Goal: Transaction & Acquisition: Purchase product/service

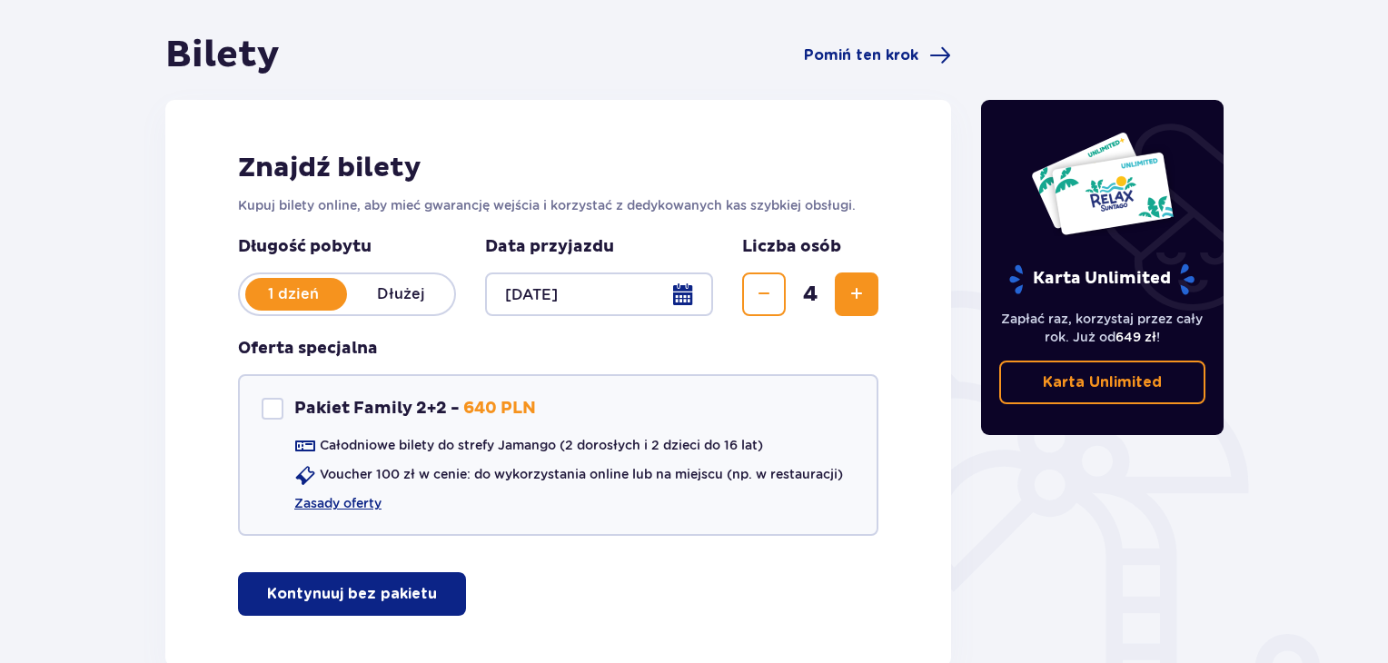
scroll to position [178, 0]
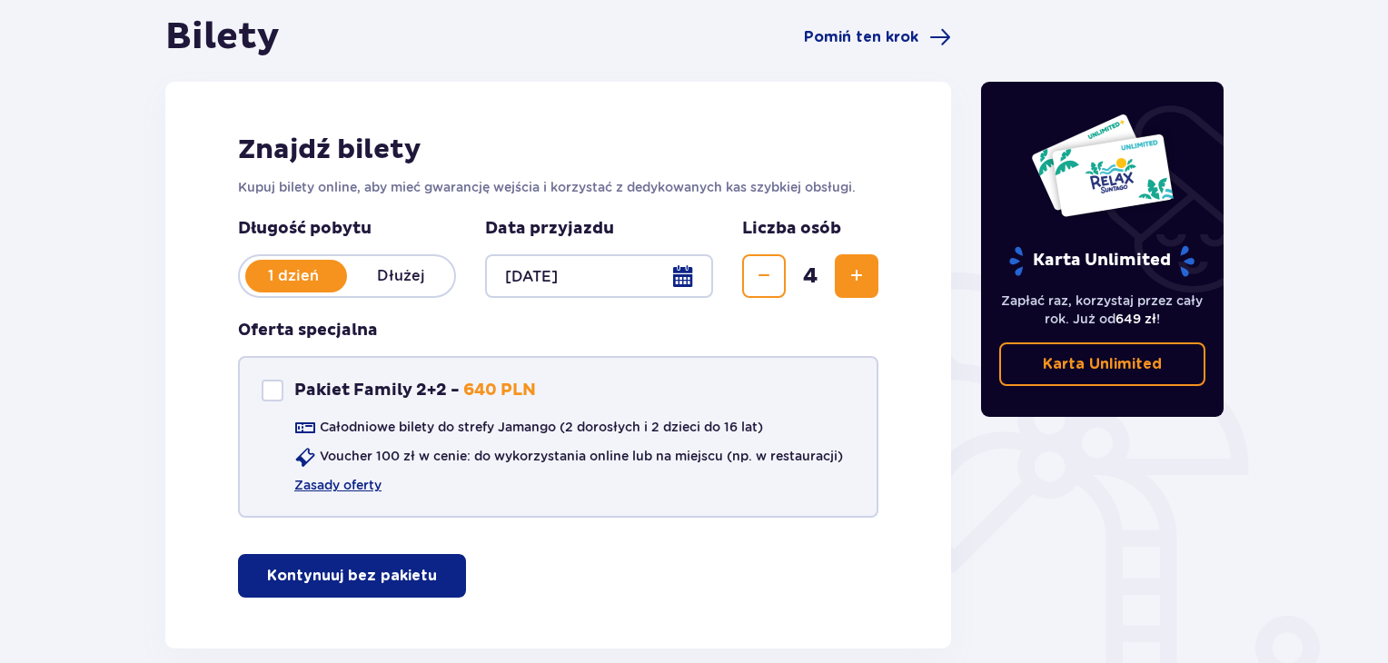
click at [270, 395] on div "Pakiet Family 2+2" at bounding box center [273, 391] width 22 height 22
checkbox input "true"
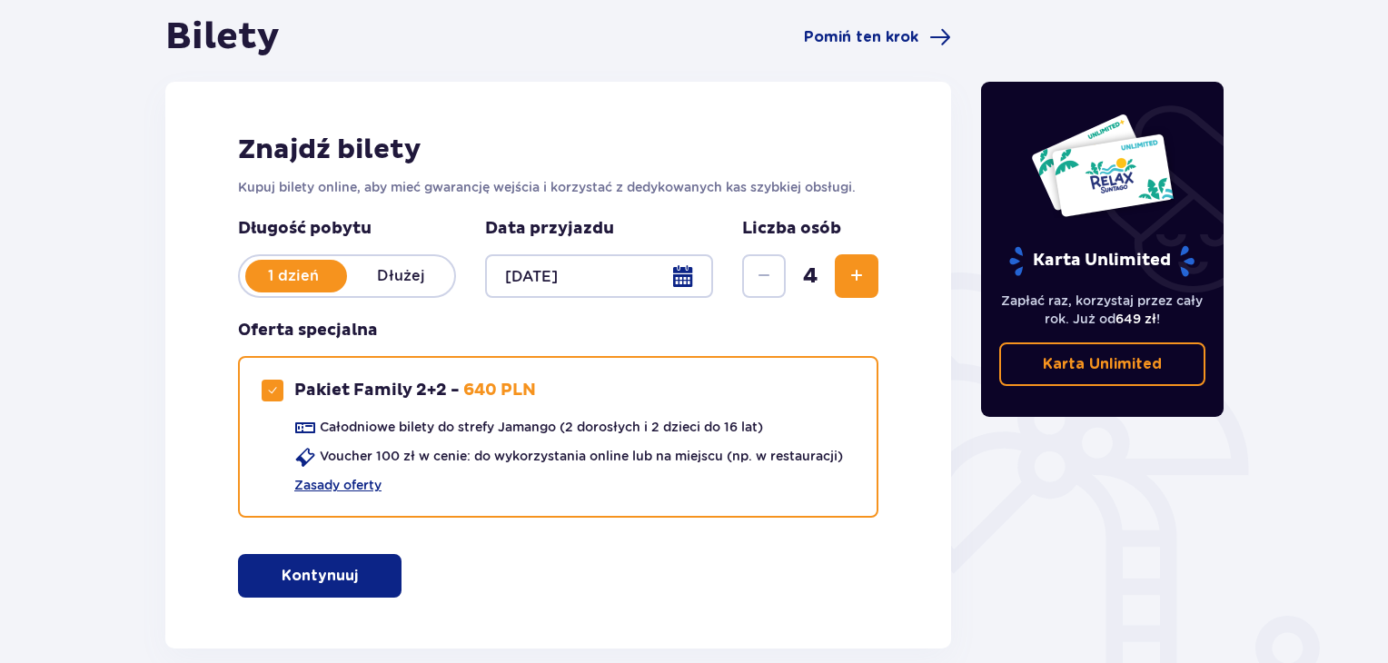
click at [354, 567] on span "button" at bounding box center [362, 576] width 22 height 22
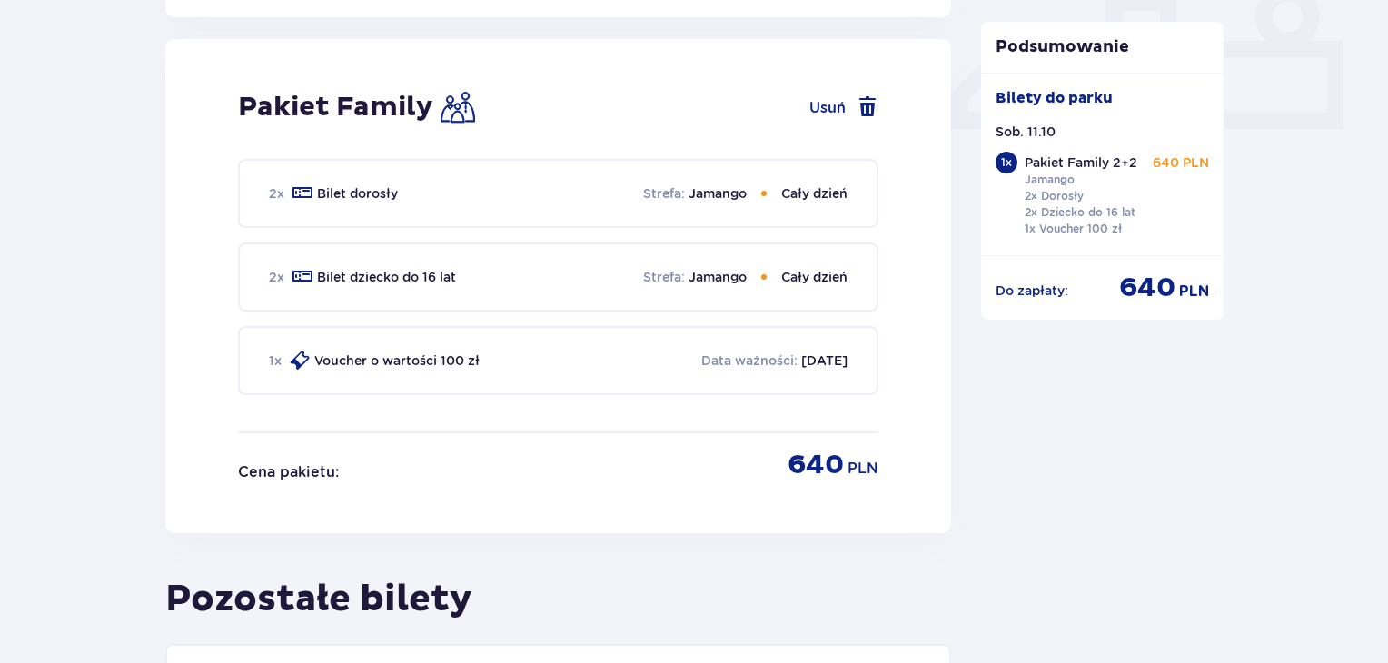
scroll to position [884, 0]
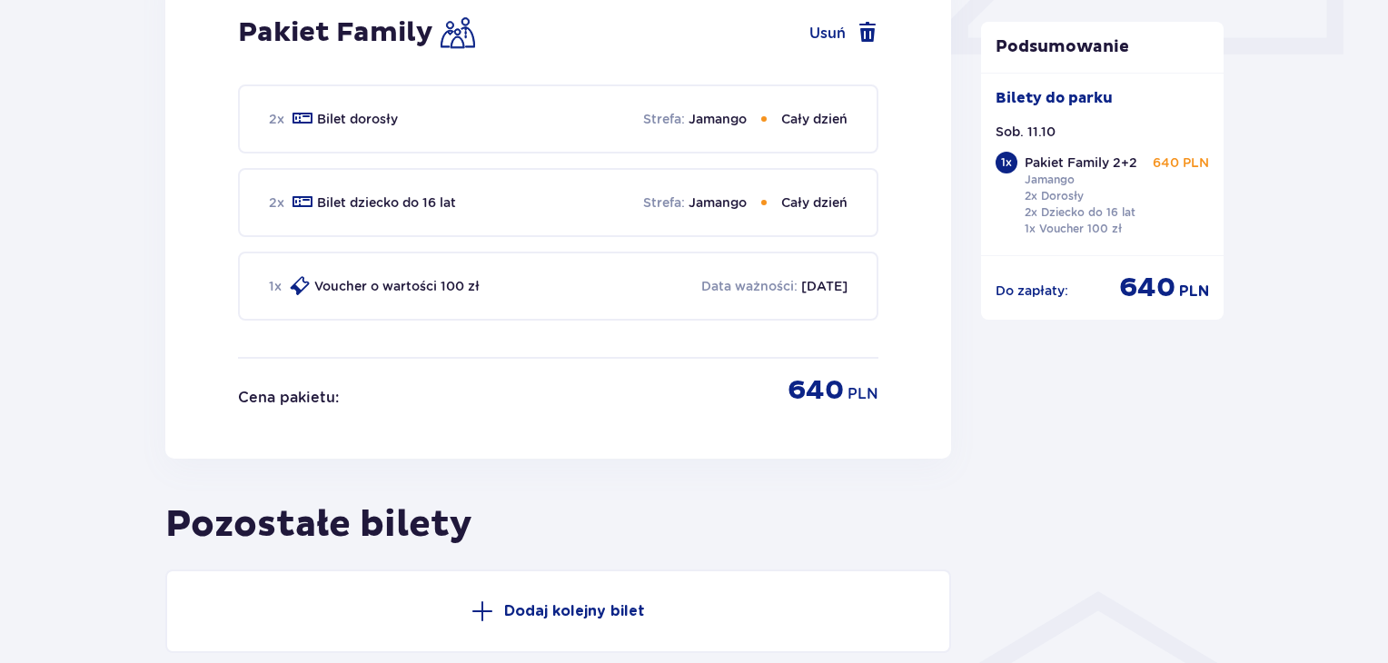
click at [857, 389] on p "PLN" at bounding box center [862, 394] width 31 height 20
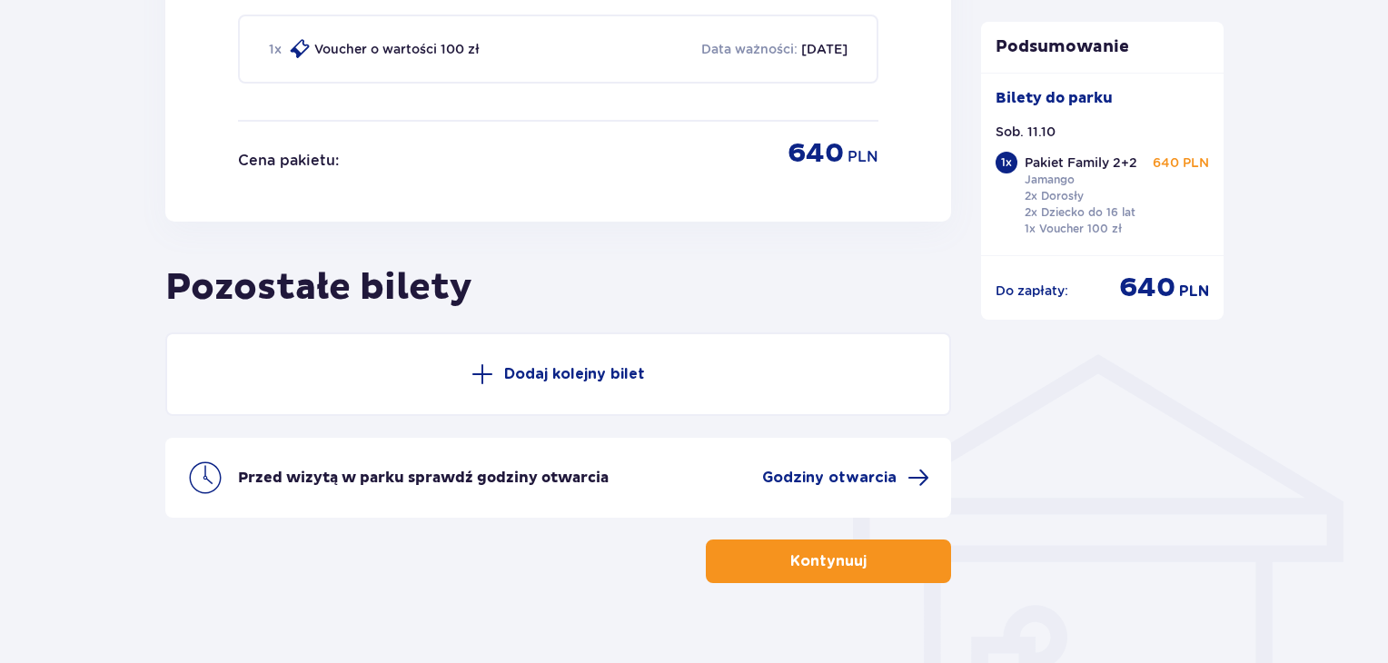
scroll to position [1138, 0]
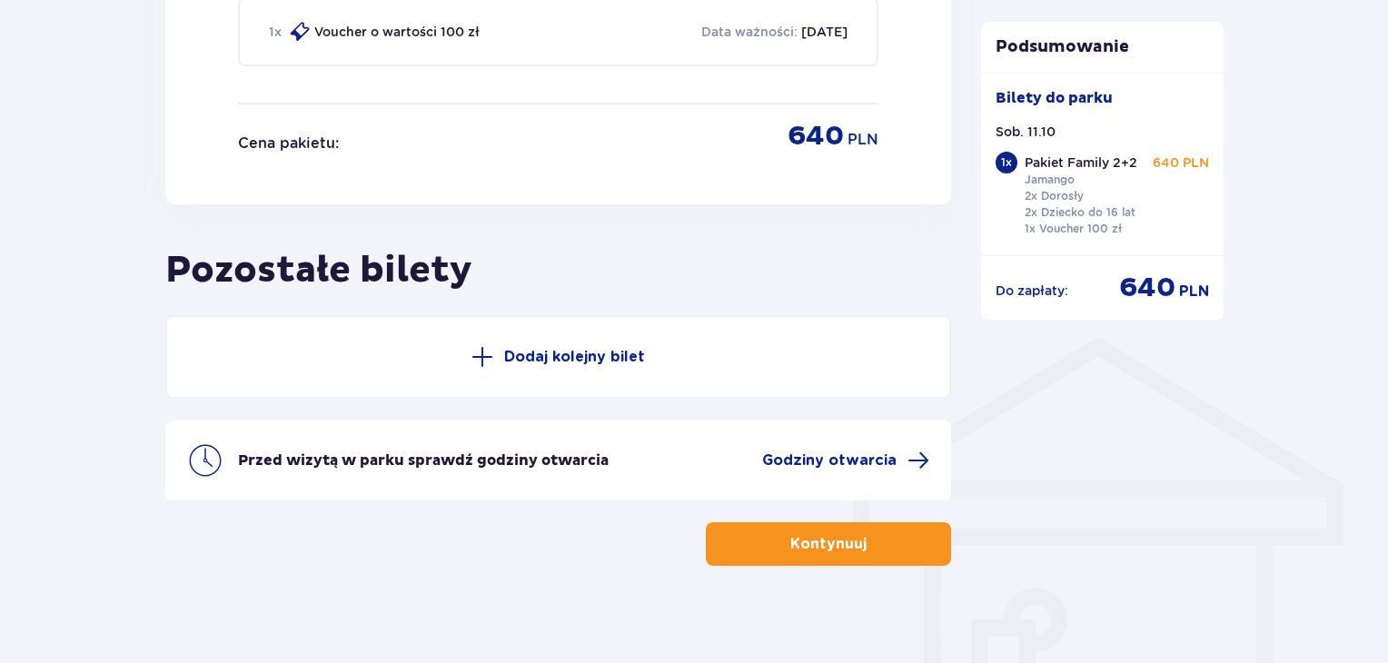
click at [901, 528] on button "Kontynuuj" at bounding box center [828, 544] width 245 height 44
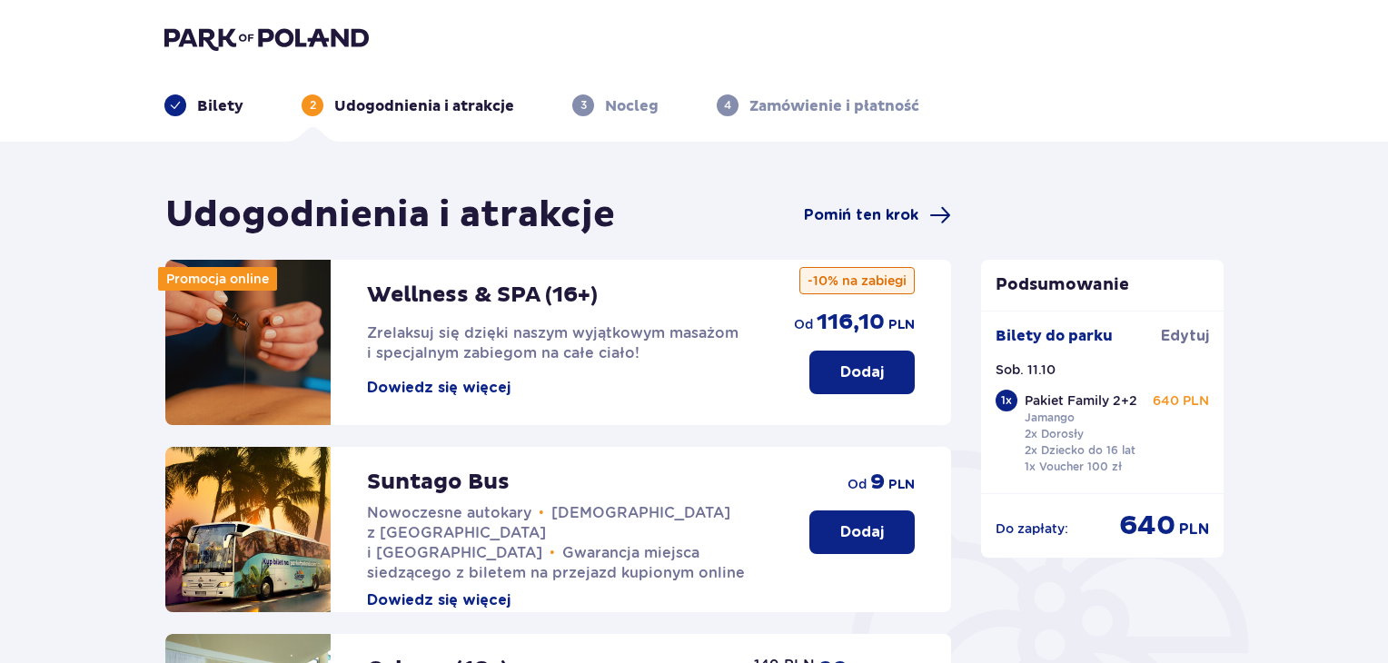
click at [886, 212] on span "Pomiń ten krok" at bounding box center [861, 215] width 114 height 20
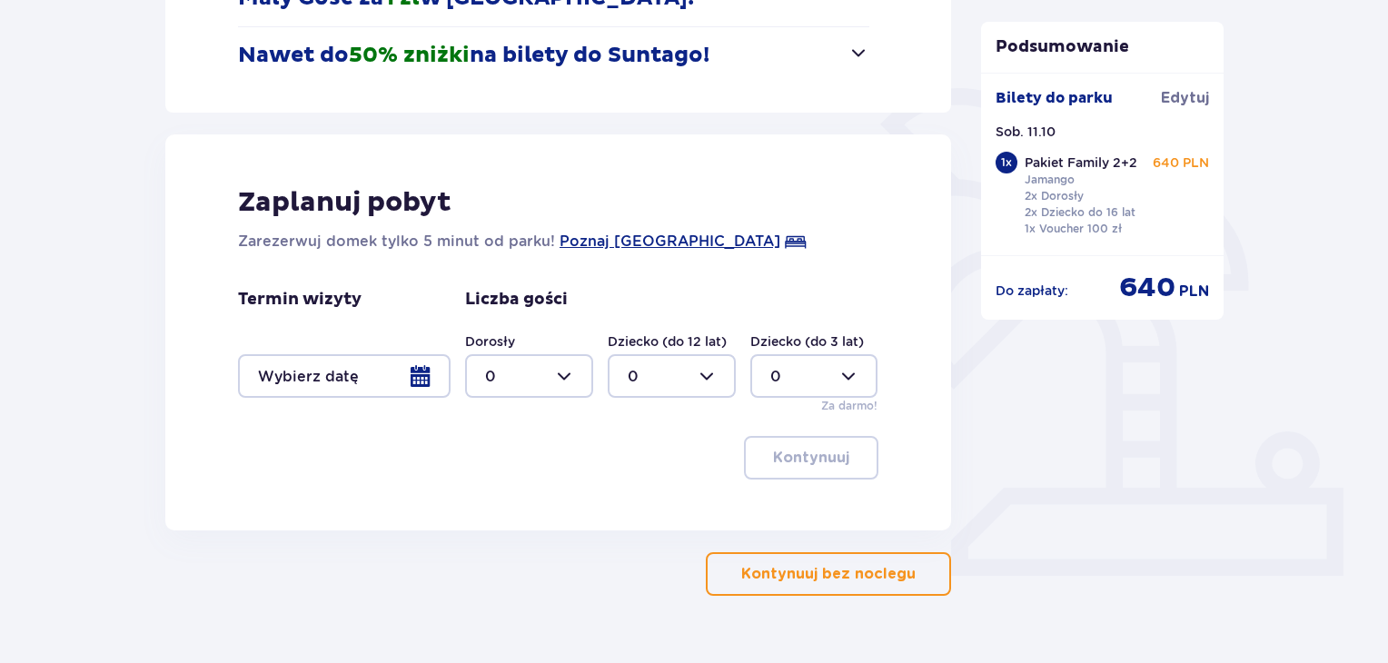
scroll to position [372, 0]
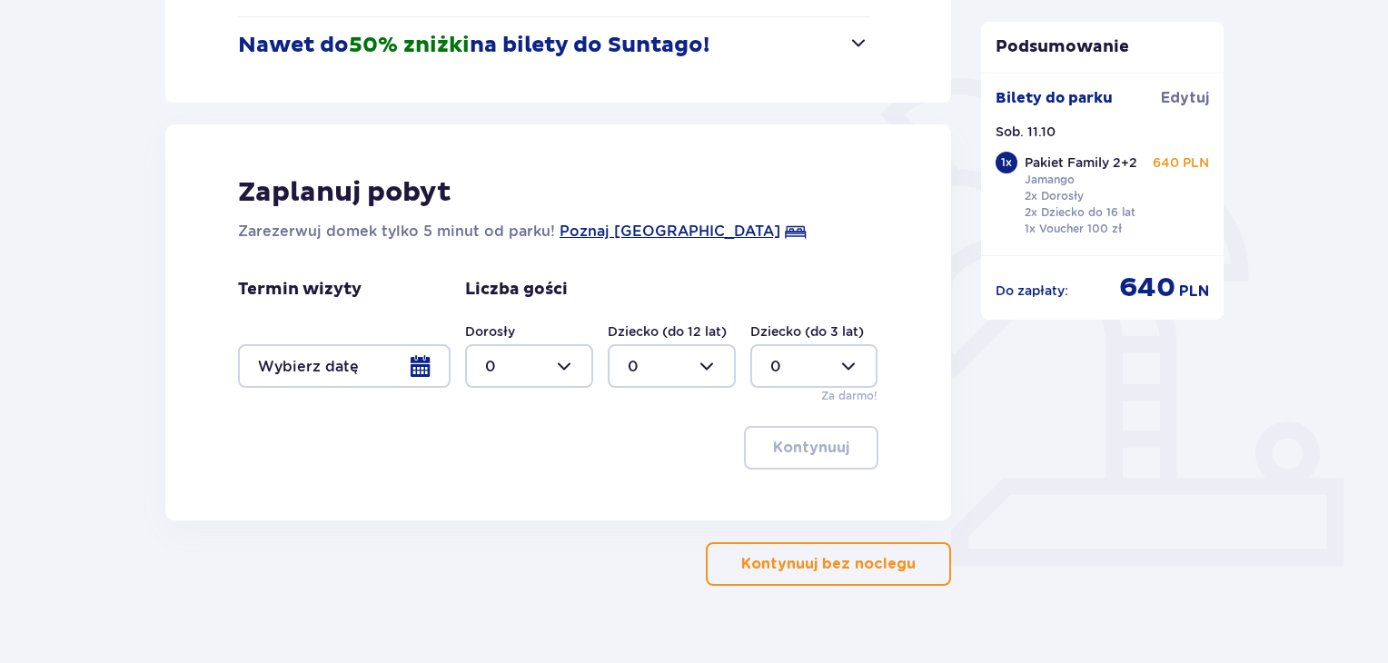
click at [890, 570] on p "Kontynuuj bez noclegu" at bounding box center [828, 564] width 174 height 20
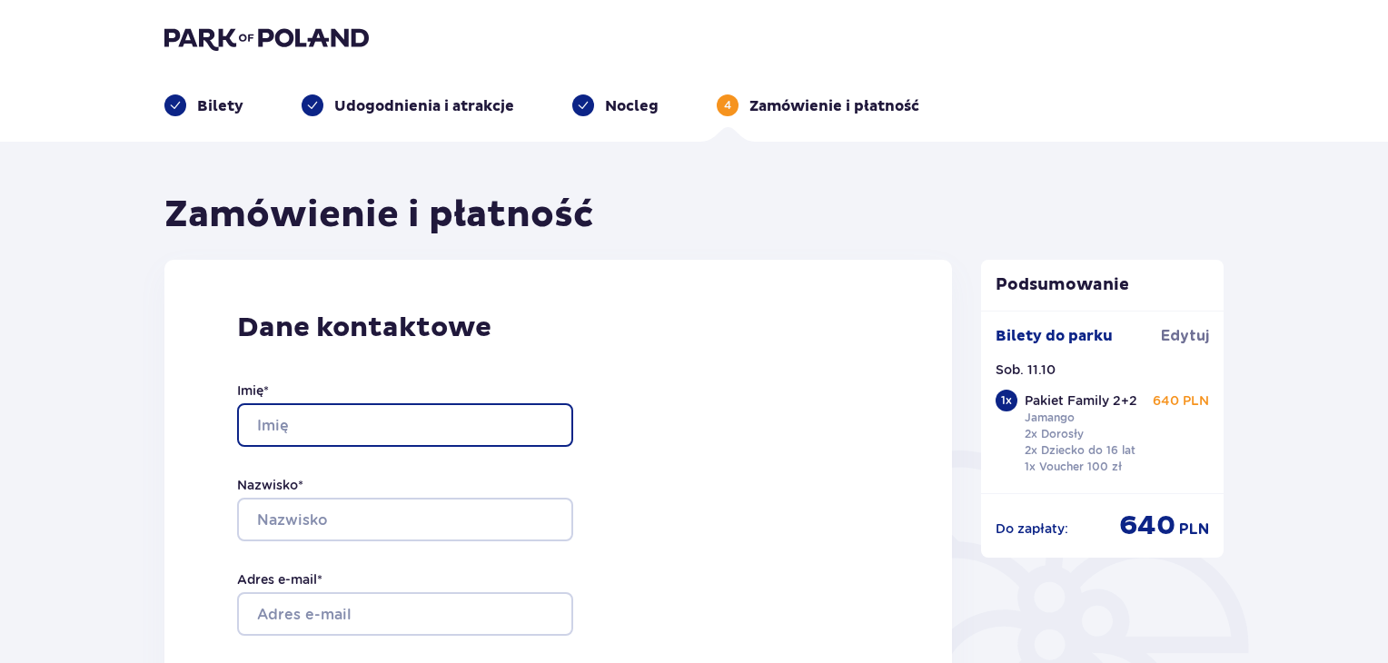
click at [467, 429] on input "Imię *" at bounding box center [405, 425] width 336 height 44
type input "Bartosz"
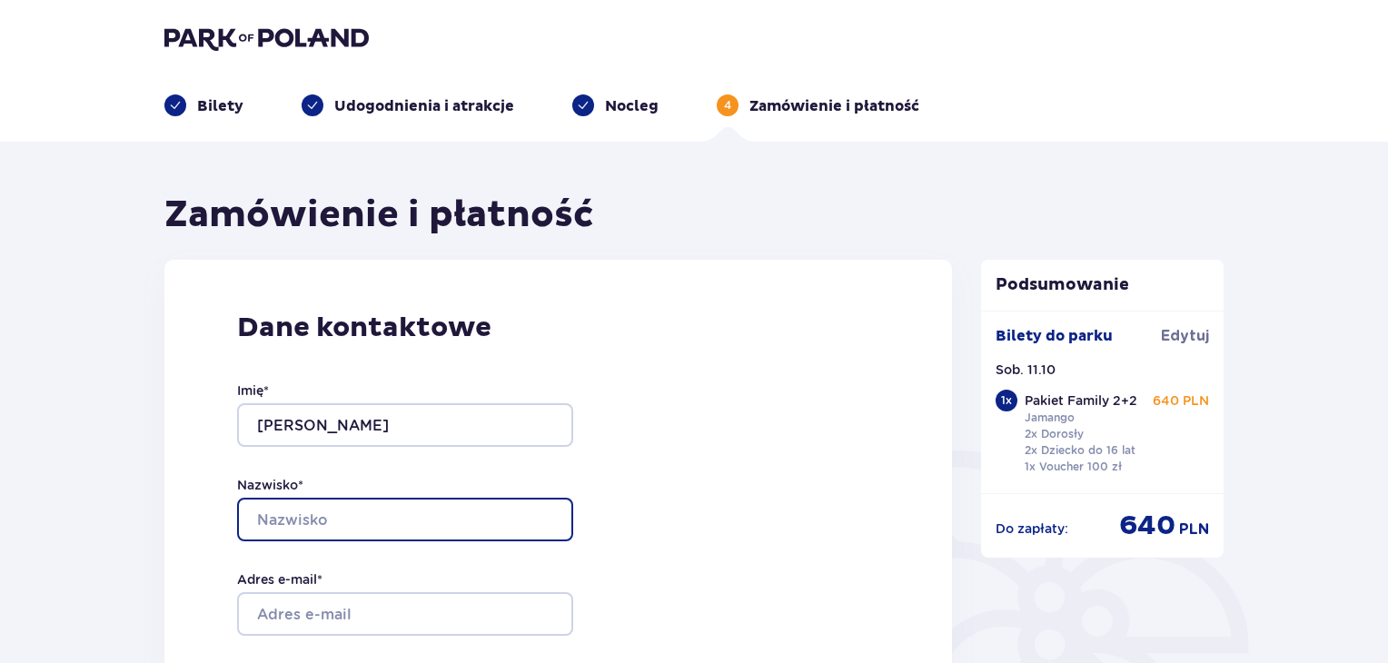
click at [477, 511] on input "Nazwisko *" at bounding box center [405, 520] width 336 height 44
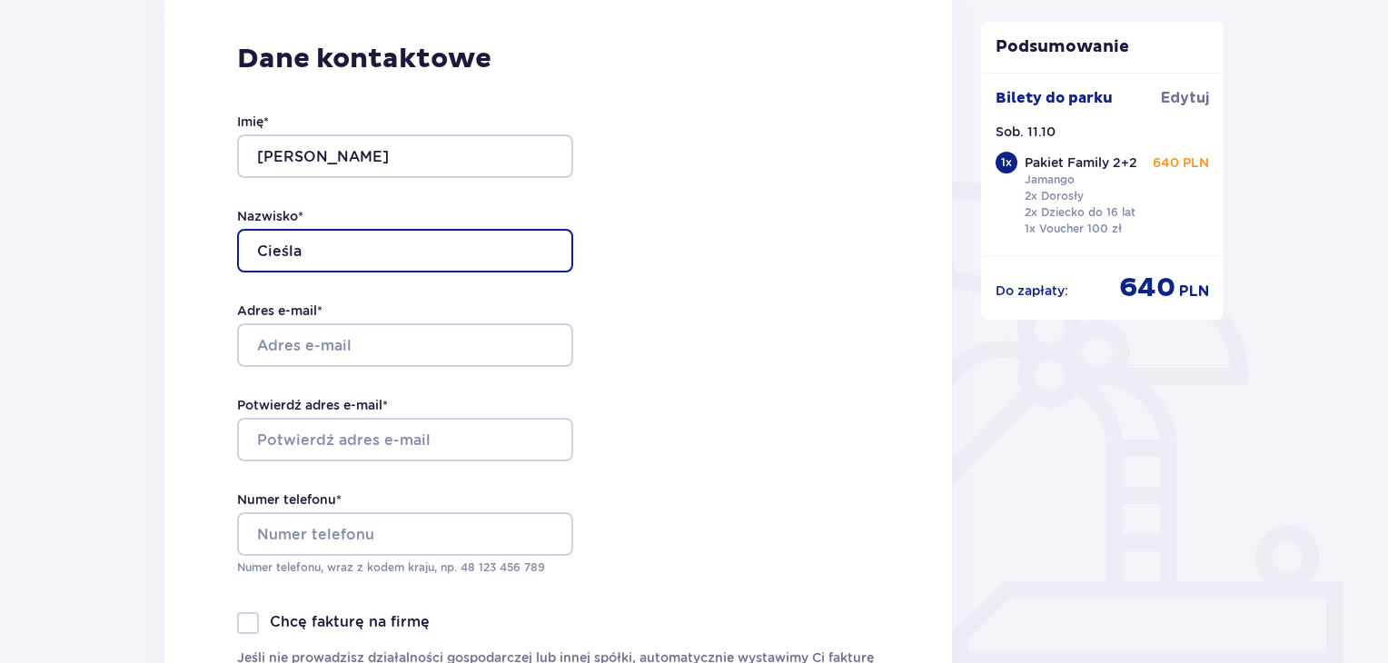
scroll to position [415, 0]
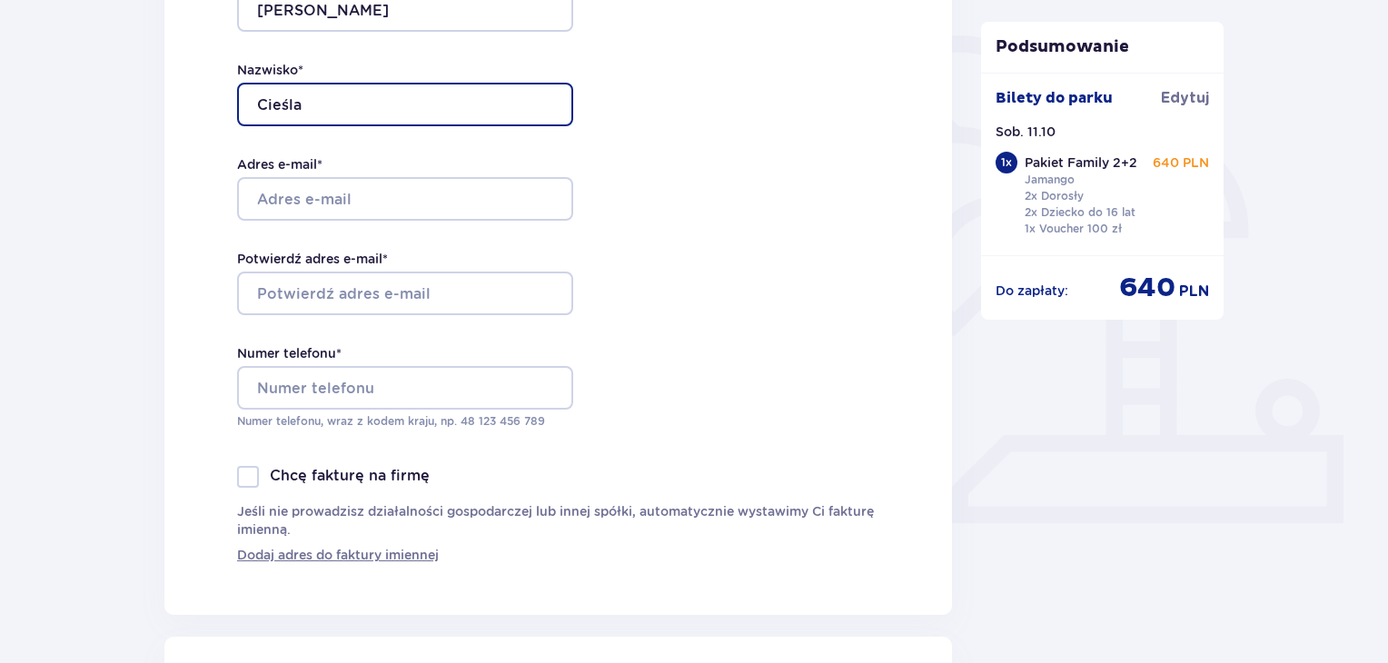
type input "Cieśla"
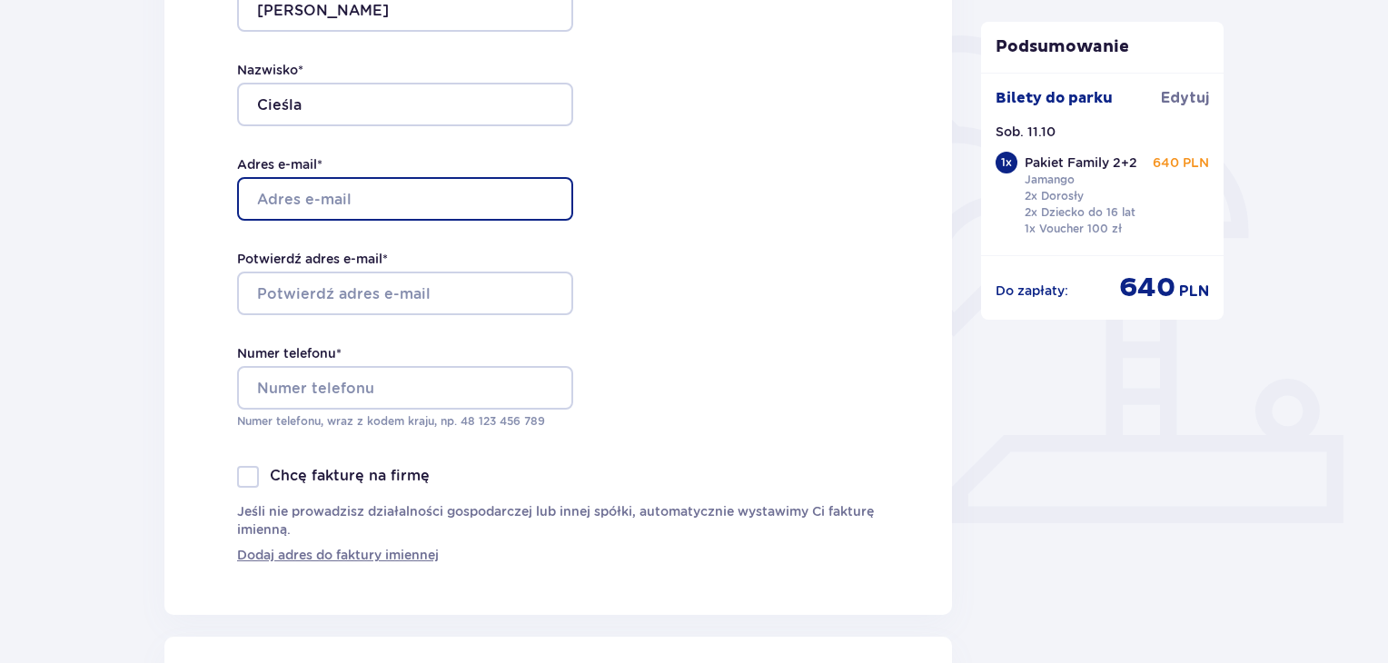
click at [400, 198] on input "Adres e-mail *" at bounding box center [405, 199] width 336 height 44
type input "[EMAIL_ADDRESS][DOMAIN_NAME]"
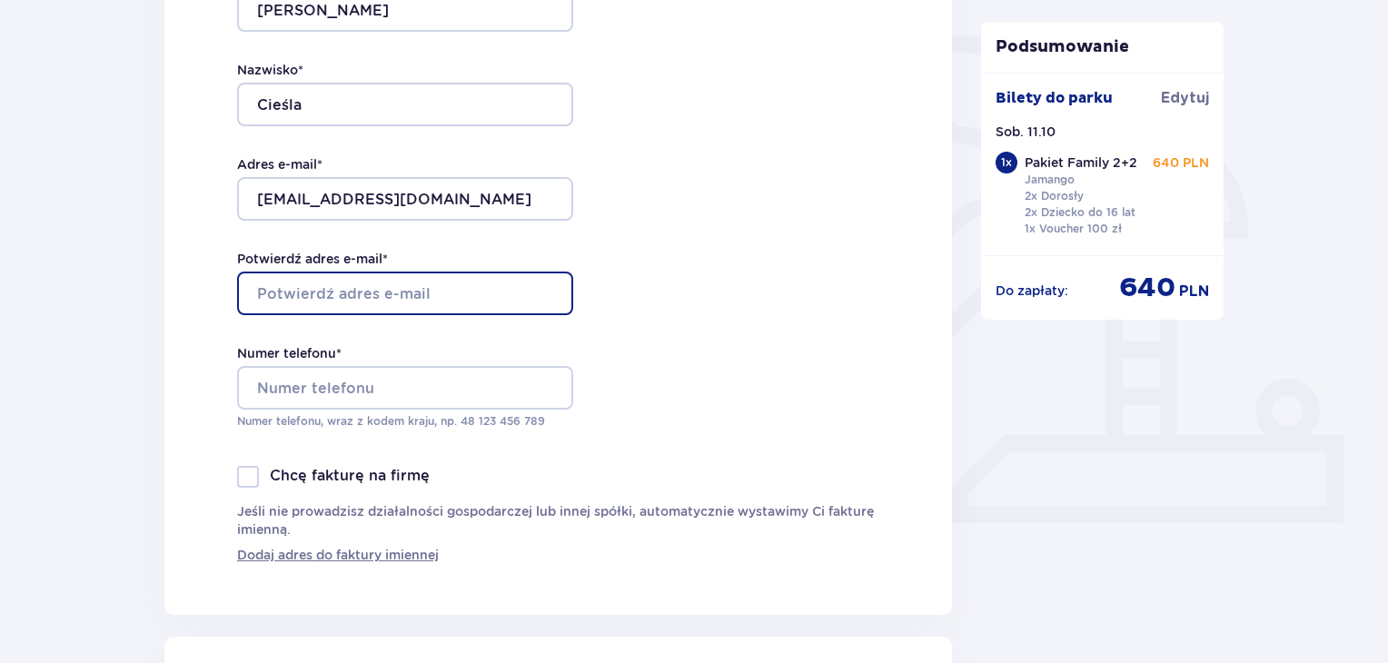
click at [421, 290] on input "Potwierdź adres e-mail *" at bounding box center [405, 294] width 336 height 44
type input "[EMAIL_ADDRESS][DOMAIN_NAME]"
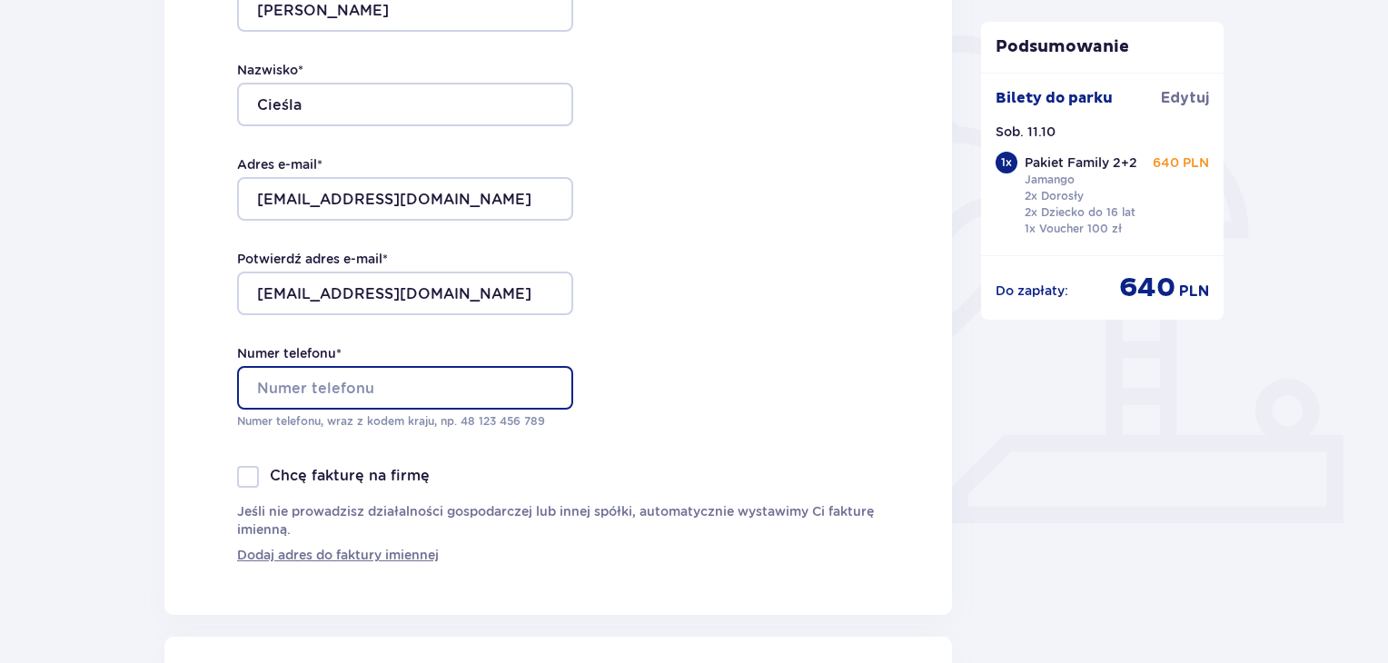
click at [407, 386] on input "Numer telefonu *" at bounding box center [405, 388] width 336 height 44
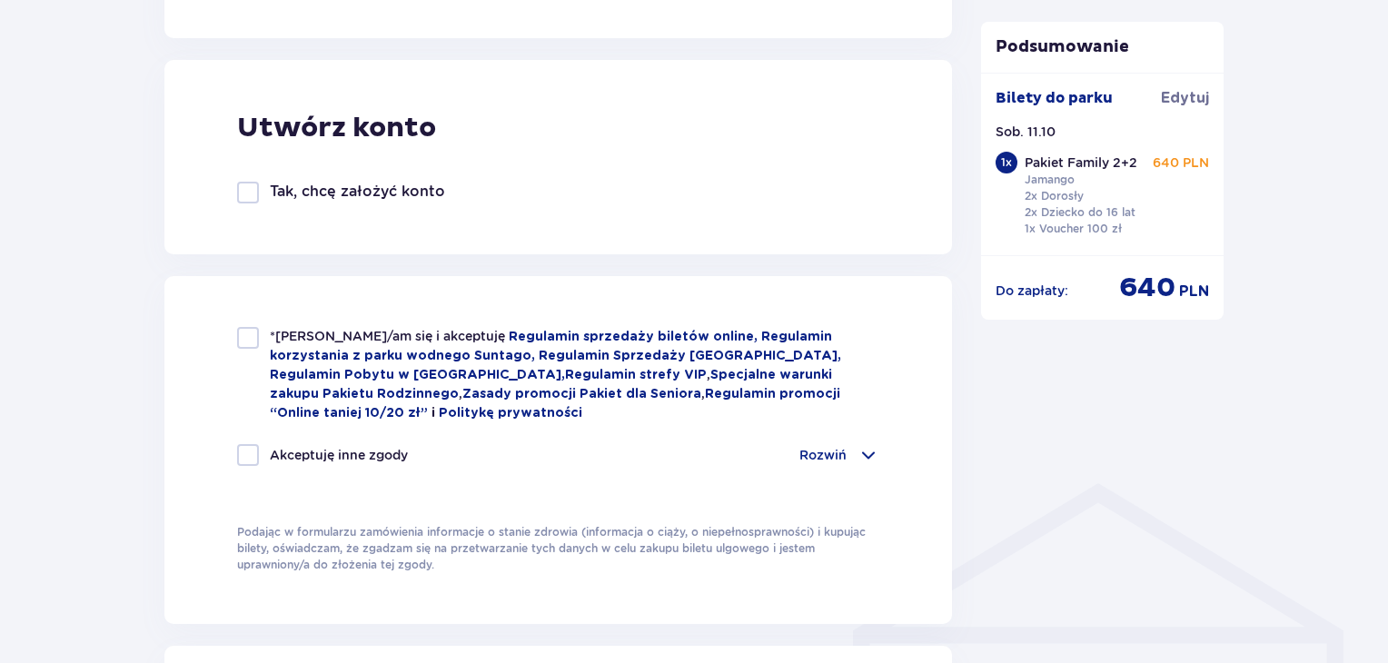
scroll to position [1007, 0]
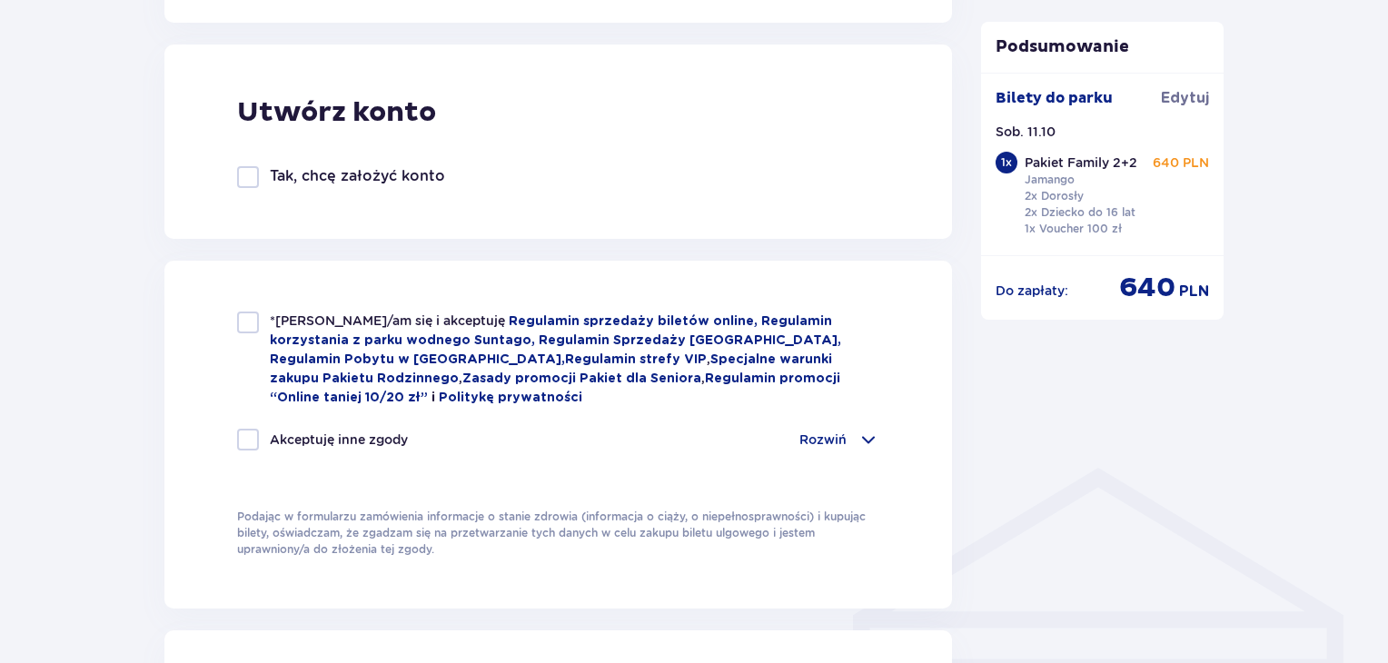
type input "693669552"
click at [242, 312] on div at bounding box center [248, 323] width 22 height 22
checkbox input "true"
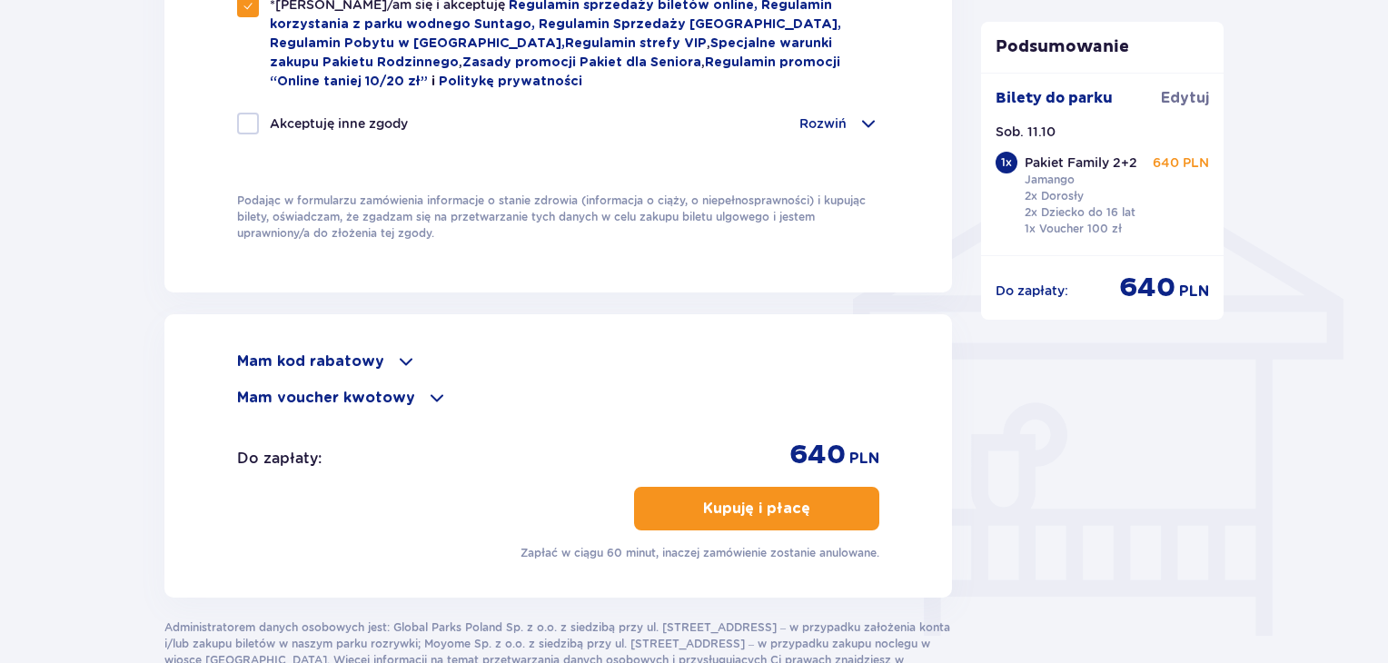
scroll to position [1347, 0]
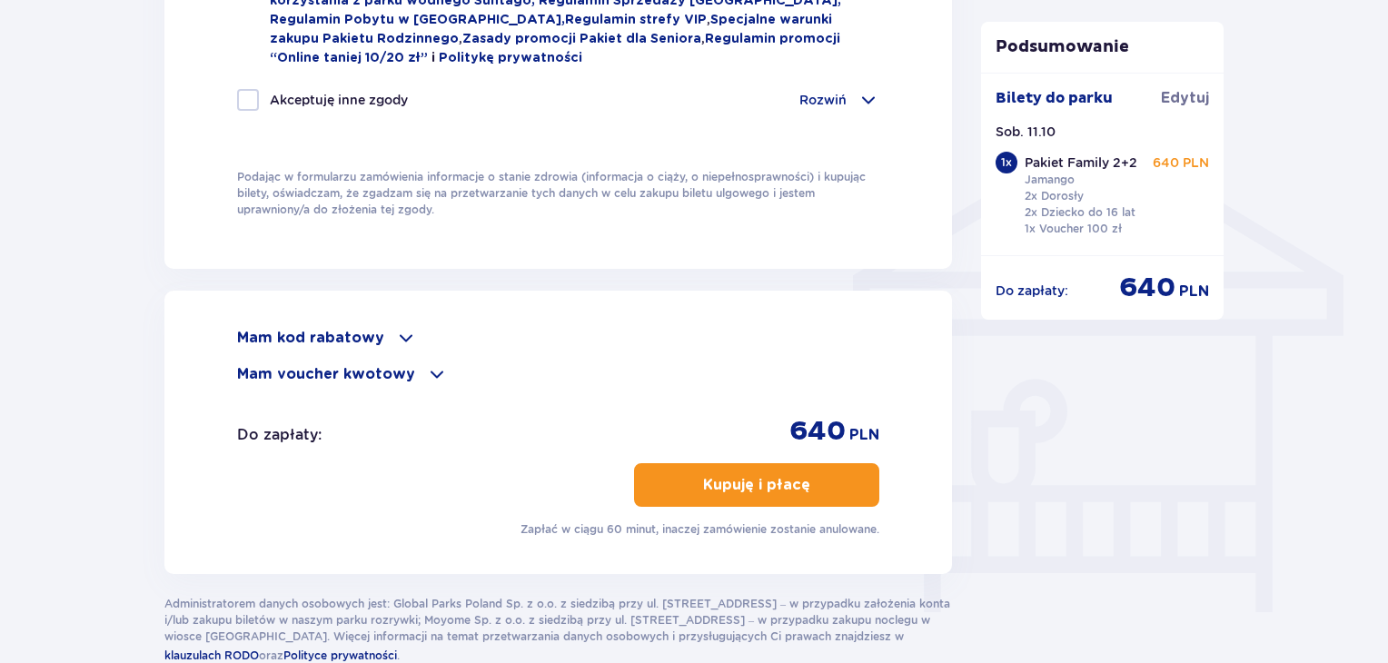
click at [823, 475] on button "Kupuję i płacę" at bounding box center [756, 485] width 245 height 44
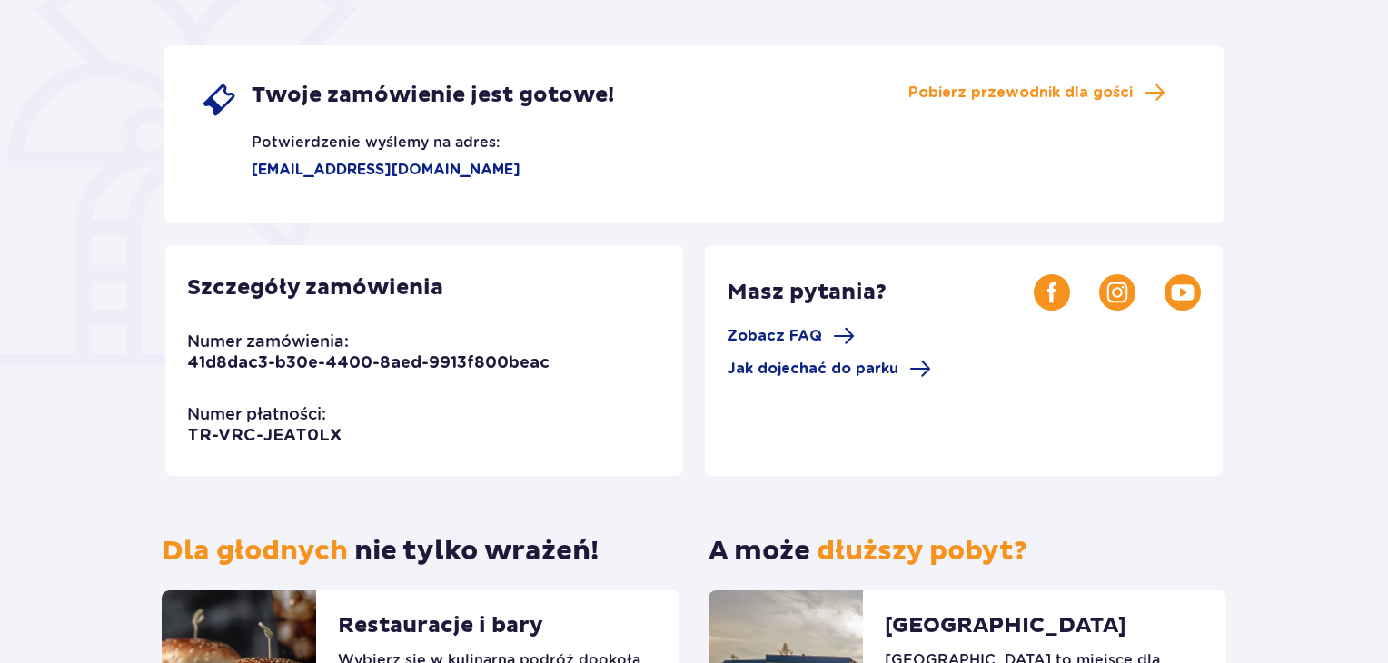
scroll to position [183, 0]
